Goal: Task Accomplishment & Management: Use online tool/utility

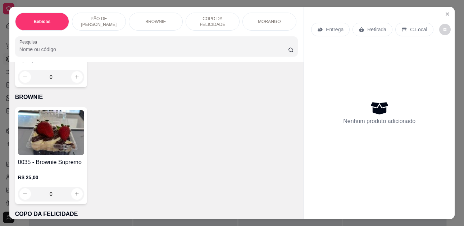
scroll to position [827, 0]
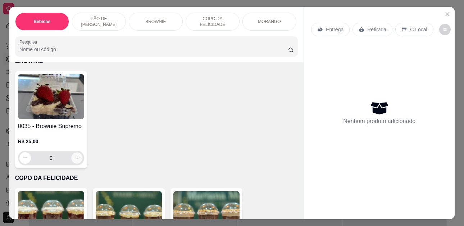
click at [75, 159] on icon "increase-product-quantity" at bounding box center [76, 157] width 5 height 5
type input "1"
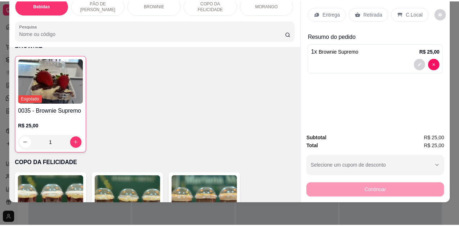
scroll to position [0, 0]
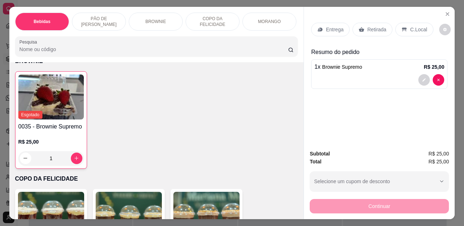
click at [370, 26] on p "Retirada" at bounding box center [376, 29] width 19 height 7
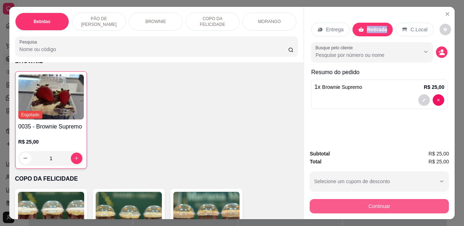
click at [348, 205] on button "Continuar" at bounding box center [379, 206] width 139 height 14
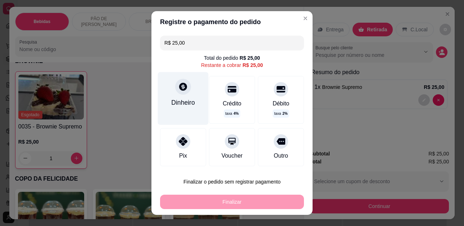
click at [172, 100] on div "Dinheiro" at bounding box center [183, 102] width 24 height 9
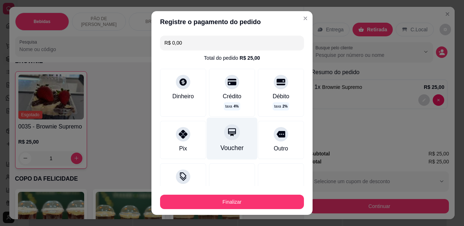
type input "R$ 0,00"
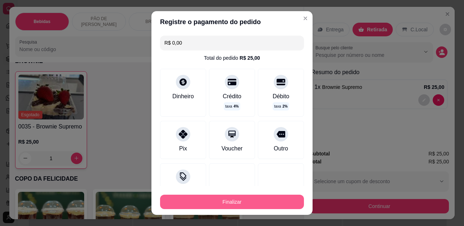
click at [206, 202] on button "Finalizar" at bounding box center [232, 202] width 144 height 14
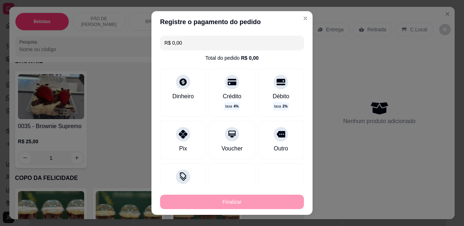
type input "0"
type input "-R$ 25,00"
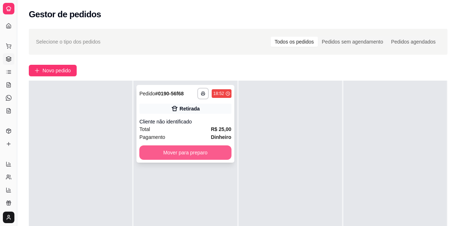
click at [215, 154] on button "Mover para preparo" at bounding box center [185, 152] width 92 height 14
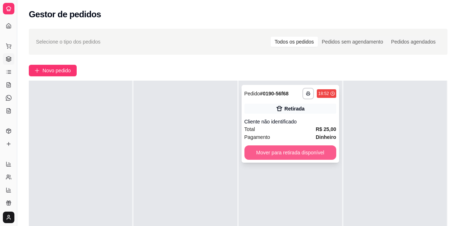
click at [260, 150] on button "Mover para retirada disponível" at bounding box center [290, 152] width 92 height 14
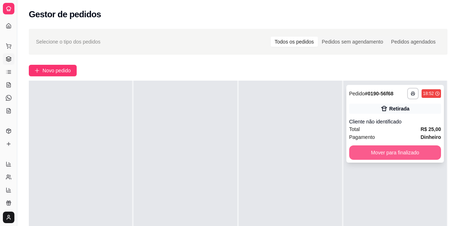
click at [399, 151] on button "Mover para finalizado" at bounding box center [395, 152] width 92 height 14
